Goal: Information Seeking & Learning: Find specific fact

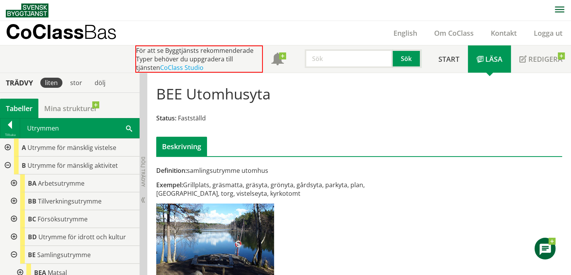
scroll to position [155, 0]
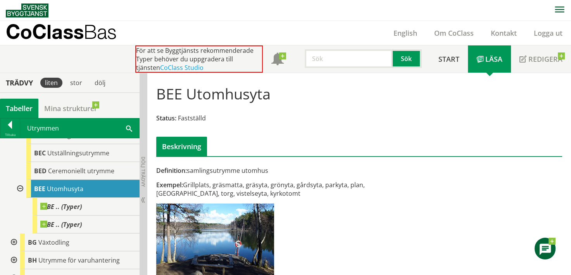
click at [349, 23] on div "CoClass Bas English Om CoClass Kontakt Logga ut" at bounding box center [289, 33] width 566 height 24
click at [346, 59] on input "text" at bounding box center [349, 58] width 88 height 19
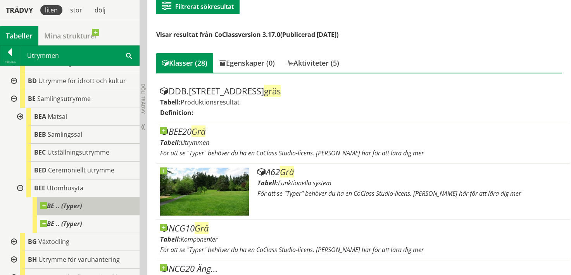
scroll to position [78, 0]
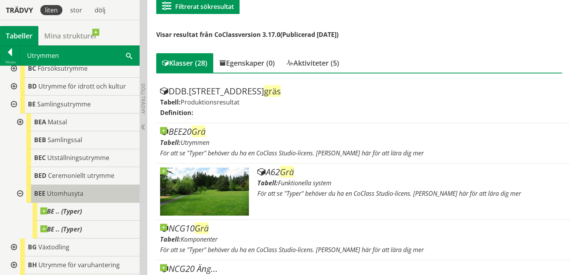
click at [62, 195] on span "Utomhusyta" at bounding box center [65, 193] width 36 height 9
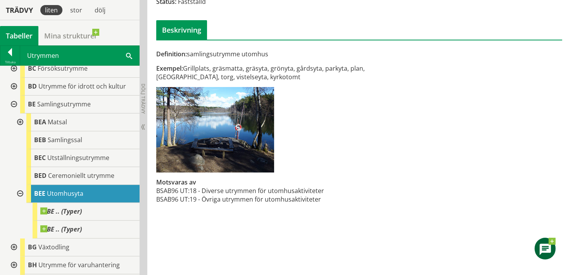
drag, startPoint x: 267, startPoint y: 66, endPoint x: 306, endPoint y: 73, distance: 39.9
click at [305, 73] on div "Exempel: Grillplats, gräsmatta, gräsyta, grönyta, gårdsyta, parkyta, plan, [GEO…" at bounding box center [289, 72] width 267 height 17
drag, startPoint x: 315, startPoint y: 73, endPoint x: 351, endPoint y: 71, distance: 36.5
click at [349, 72] on div "Exempel: Grillplats, gräsmatta, gräsyta, grönyta, gårdsyta, parkyta, plan, [GEO…" at bounding box center [289, 72] width 267 height 17
drag, startPoint x: 337, startPoint y: 68, endPoint x: 378, endPoint y: 72, distance: 40.9
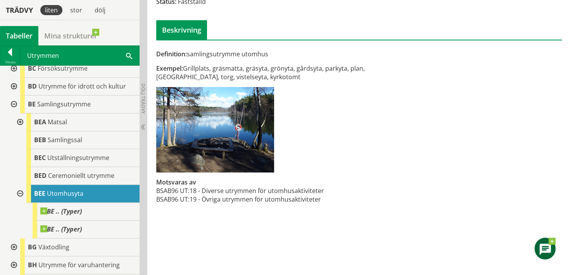
click at [374, 71] on div "Exempel: Grillplats, gräsmatta, gräsyta, grönyta, gårdsyta, parkyta, plan, [GEO…" at bounding box center [289, 72] width 267 height 17
drag, startPoint x: 389, startPoint y: 74, endPoint x: 409, endPoint y: 75, distance: 19.5
click at [397, 74] on div "Exempel: Grillplats, gräsmatta, gräsyta, grönyta, gårdsyta, parkyta, plan, [GEO…" at bounding box center [289, 72] width 267 height 17
drag, startPoint x: 409, startPoint y: 76, endPoint x: 365, endPoint y: 76, distance: 44.2
click at [379, 76] on div "Exempel: Grillplats, gräsmatta, gräsyta, grönyta, gårdsyta, parkyta, plan, [GEO…" at bounding box center [289, 72] width 267 height 17
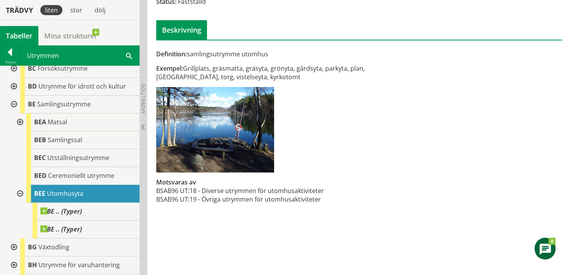
drag, startPoint x: 322, startPoint y: 75, endPoint x: 211, endPoint y: 66, distance: 111.7
click at [213, 66] on div "Exempel: Grillplats, gräsmatta, gräsyta, grönyta, gårdsyta, parkyta, plan, [GEO…" at bounding box center [289, 72] width 267 height 17
drag, startPoint x: 211, startPoint y: 66, endPoint x: 247, endPoint y: 76, distance: 37.9
click at [247, 75] on div "Exempel: Grillplats, gräsmatta, gräsyta, grönyta, gårdsyta, parkyta, plan, [GEO…" at bounding box center [289, 72] width 267 height 17
click at [250, 78] on div "Exempel: Grillplats, gräsmatta, gräsyta, grönyta, gårdsyta, parkyta, plan, [GEO…" at bounding box center [289, 72] width 267 height 17
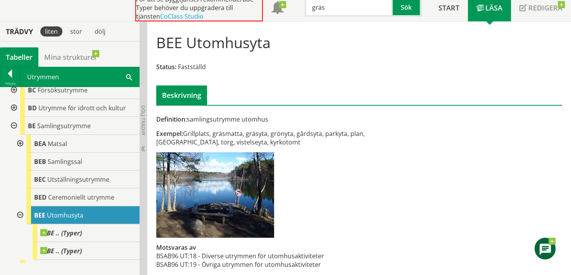
scroll to position [57, 0]
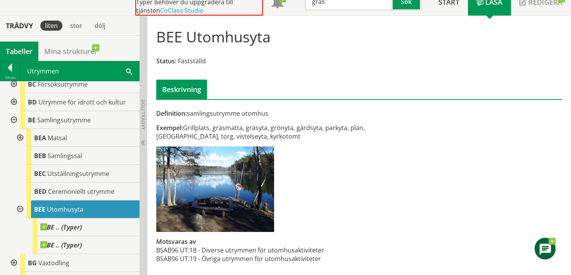
drag, startPoint x: 289, startPoint y: 133, endPoint x: 307, endPoint y: 113, distance: 27.2
click at [295, 107] on div "Definition: samlingsutrymme utomhus Exempel: Grillplats, gräsmatta, gräsyta, gr…" at bounding box center [359, 146] width 416 height 249
drag, startPoint x: 310, startPoint y: 114, endPoint x: 321, endPoint y: 138, distance: 26.4
click at [313, 135] on div "Definition: samlingsutrymme utomhus Exempel: Grillplats, gräsmatta, gräsyta, gr…" at bounding box center [289, 190] width 277 height 162
drag, startPoint x: 323, startPoint y: 139, endPoint x: 329, endPoint y: 119, distance: 21.1
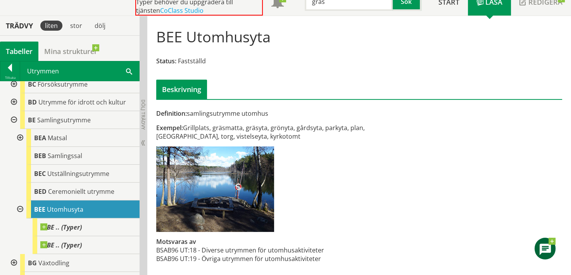
click at [327, 119] on div "Definition: samlingsutrymme utomhus Exempel: Grillplats, gräsmatta, gräsyta, gr…" at bounding box center [289, 190] width 277 height 162
click at [354, 9] on input "gräs" at bounding box center [349, 1] width 88 height 19
click at [354, 8] on input "gräs" at bounding box center [349, 1] width 88 height 19
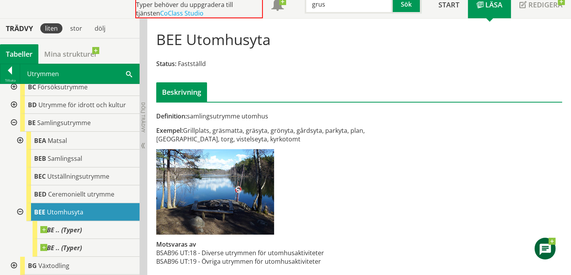
type input "grus"
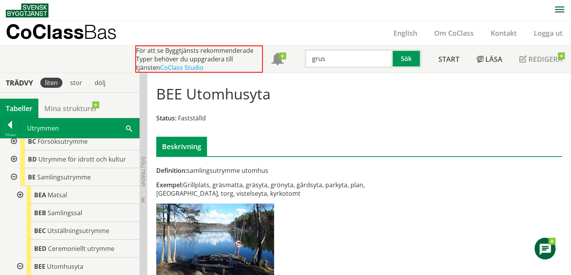
scroll to position [0, 0]
click at [408, 59] on button "Sök" at bounding box center [407, 58] width 29 height 19
click at [5, 124] on div at bounding box center [9, 126] width 19 height 11
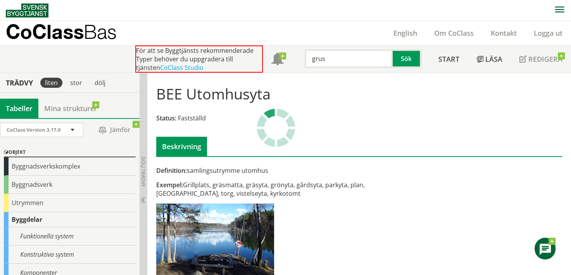
click at [340, 62] on input "grus" at bounding box center [349, 58] width 88 height 19
click at [331, 60] on input "grus" at bounding box center [349, 58] width 88 height 19
click at [322, 31] on div "CoClass Bas English Om CoClass Kontakt Logga ut" at bounding box center [289, 33] width 566 height 24
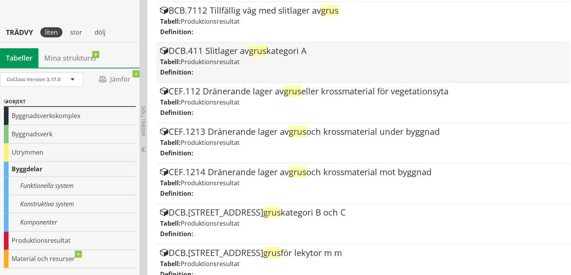
scroll to position [504, 0]
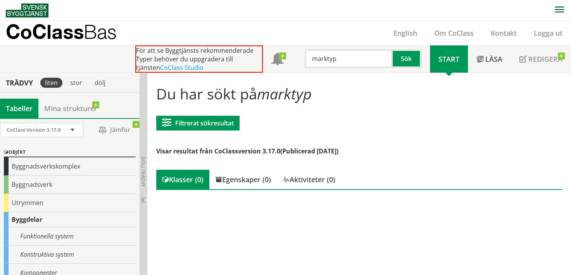
click at [335, 58] on input "marktyp" at bounding box center [349, 58] width 88 height 19
type input "grus"
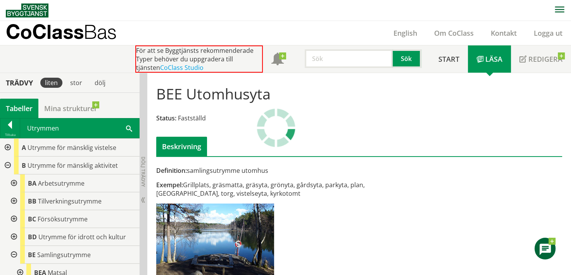
click at [343, 60] on input "text" at bounding box center [349, 58] width 88 height 19
click at [9, 127] on div at bounding box center [9, 126] width 19 height 11
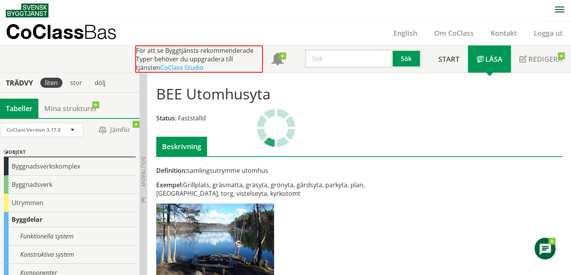
click at [324, 66] on input "text" at bounding box center [349, 58] width 88 height 19
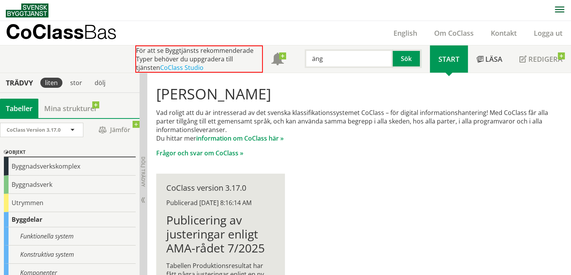
click at [339, 61] on input "äng" at bounding box center [349, 58] width 88 height 19
click at [321, 59] on input "äng" at bounding box center [349, 58] width 88 height 19
type input "Vatten"
